Goal: Task Accomplishment & Management: Manage account settings

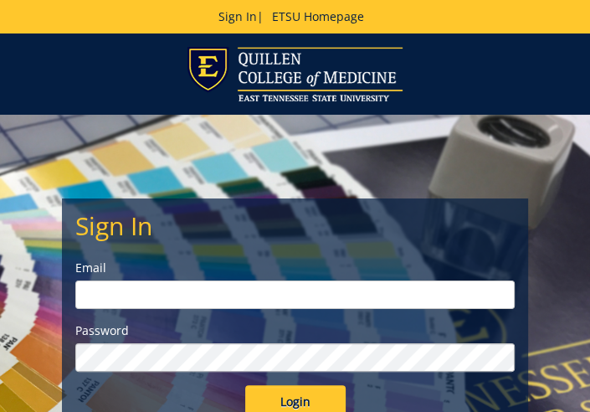
click at [117, 296] on input "email" at bounding box center [295, 294] width 440 height 28
type input "[EMAIL_ADDRESS][DOMAIN_NAME]"
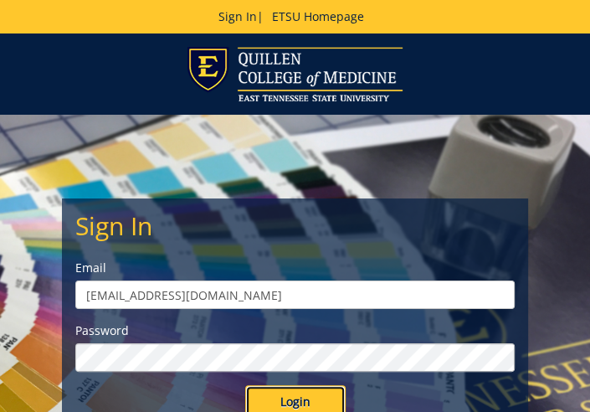
click at [286, 394] on input "Login" at bounding box center [295, 401] width 100 height 33
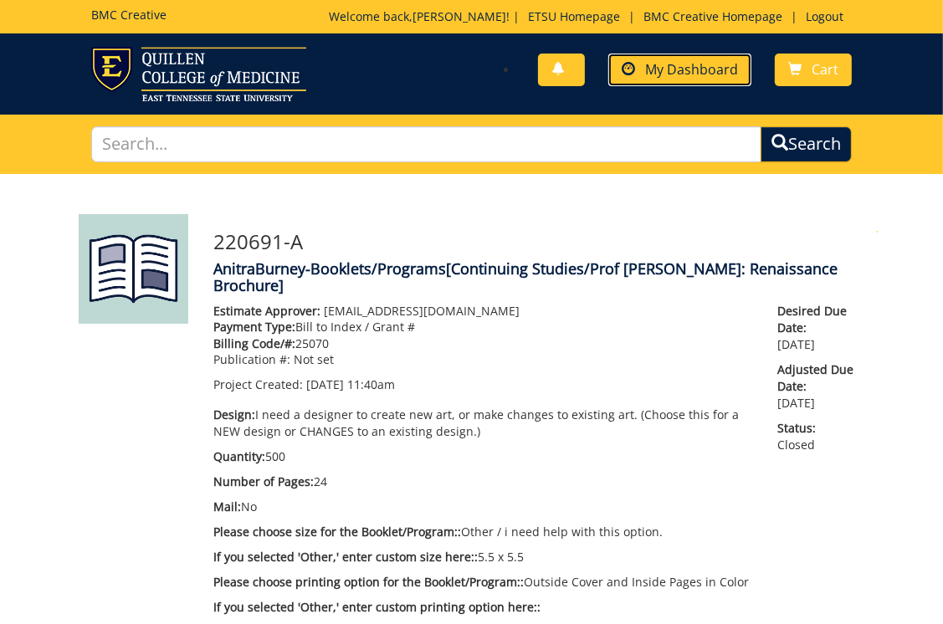
click at [589, 60] on span "My Dashboard" at bounding box center [691, 69] width 93 height 18
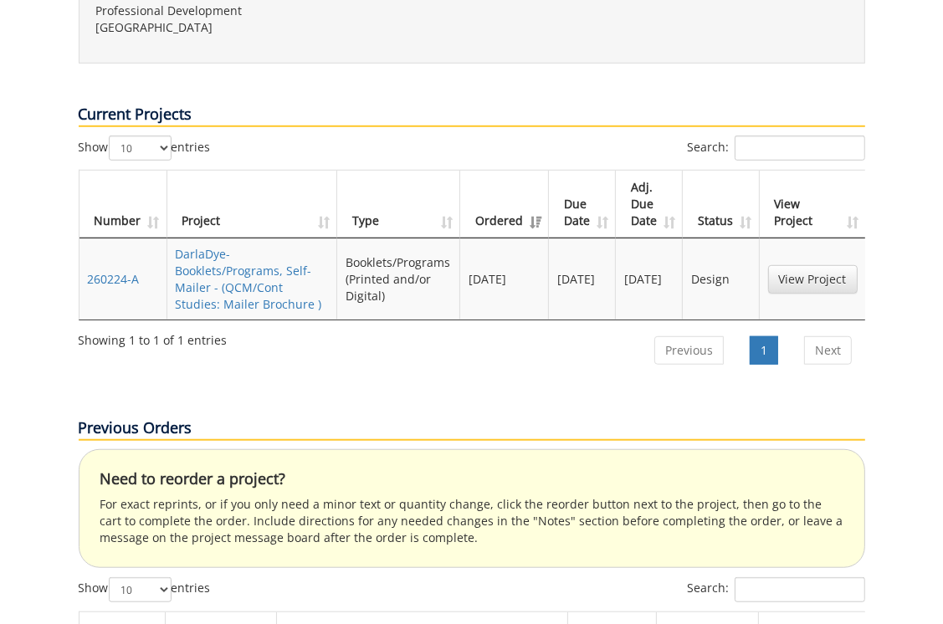
scroll to position [837, 0]
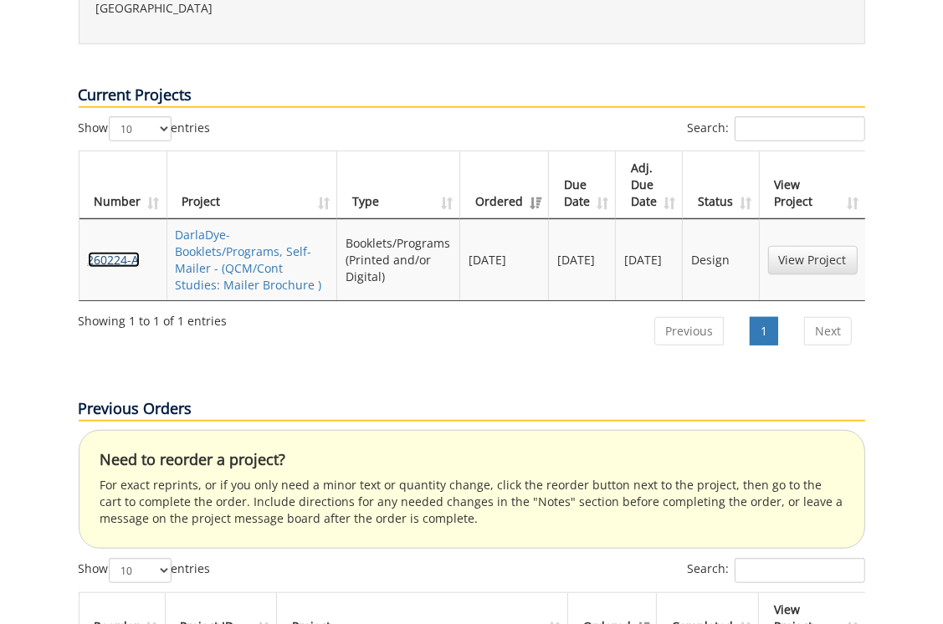
click at [107, 252] on link "260224-A" at bounding box center [114, 260] width 52 height 16
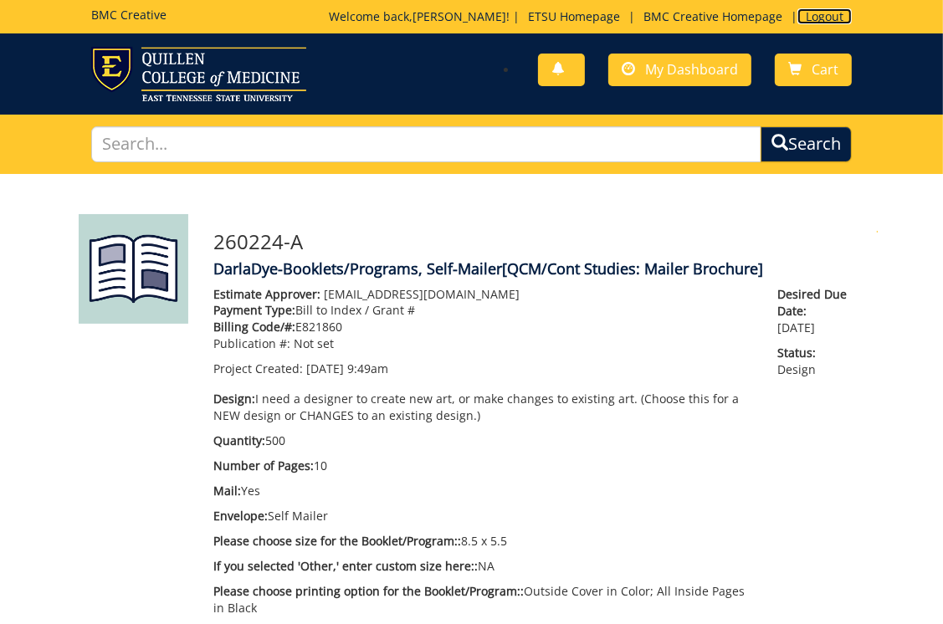
click at [818, 15] on link "Logout" at bounding box center [825, 16] width 54 height 16
